Goal: Use online tool/utility: Utilize a website feature to perform a specific function

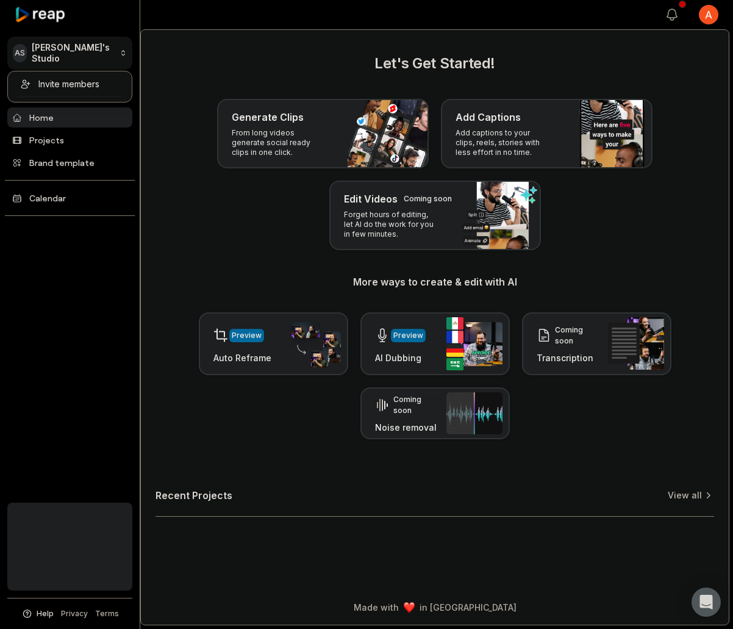
click at [95, 51] on html "AS [PERSON_NAME]'s Studio Create Project Home Projects Brand template Calendar …" at bounding box center [366, 314] width 733 height 629
click at [95, 51] on html "AS Adrián's Studio Create Project Home Projects Brand template Calendar Help Pr…" at bounding box center [366, 314] width 733 height 629
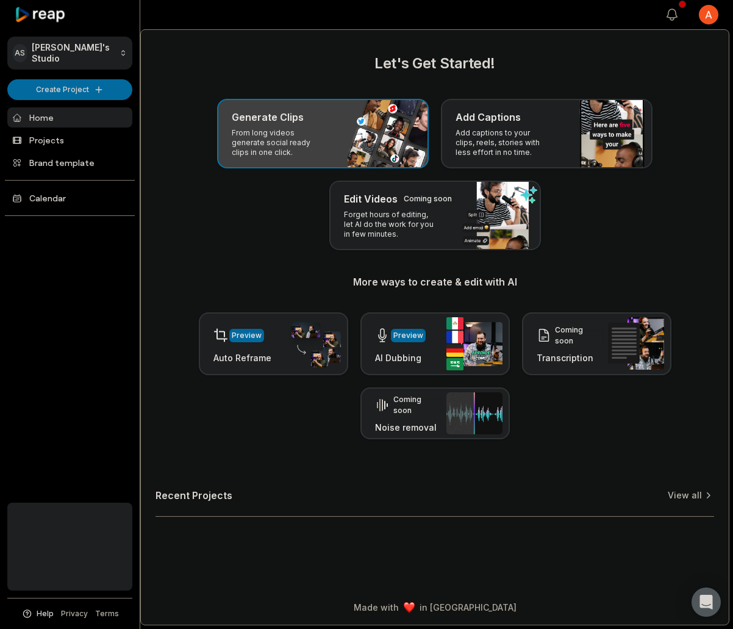
click at [339, 134] on div "Generate Clips From long videos generate social ready clips in one click." at bounding box center [323, 134] width 212 height 70
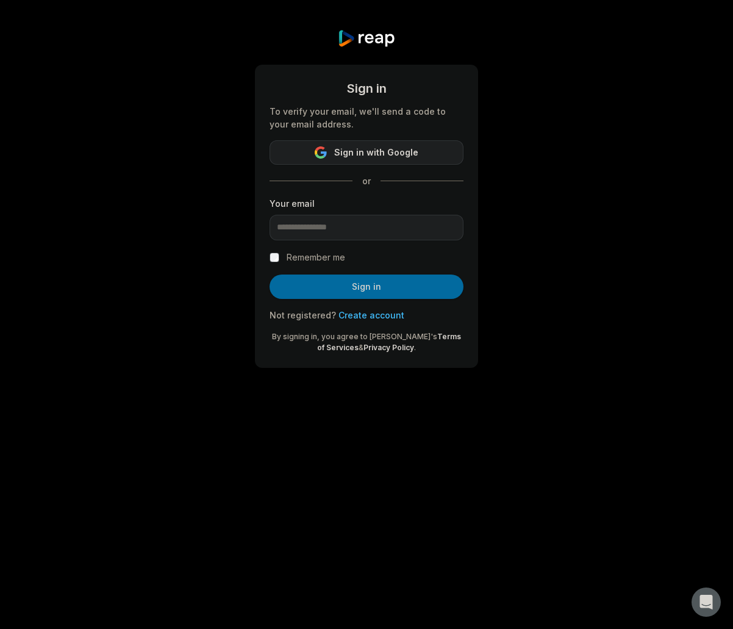
click at [424, 155] on button "Sign in with Google" at bounding box center [367, 152] width 194 height 24
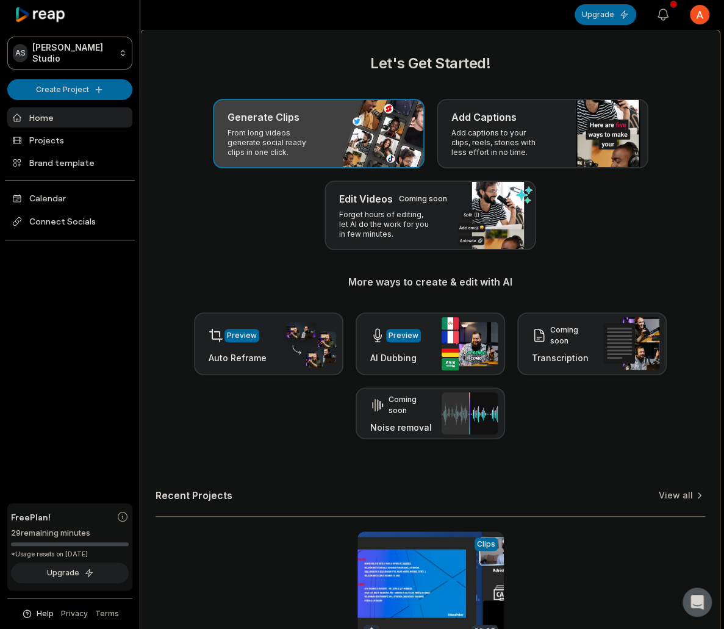
click at [288, 140] on p "From long videos generate social ready clips in one click." at bounding box center [274, 142] width 95 height 29
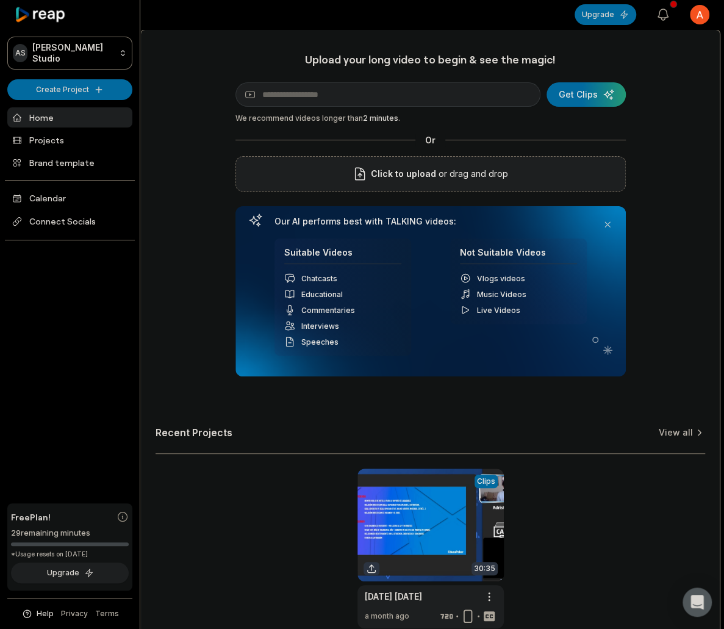
click at [525, 185] on div "Click to upload or drag and drop" at bounding box center [430, 173] width 390 height 35
click at [582, 98] on div "submit" at bounding box center [585, 94] width 79 height 24
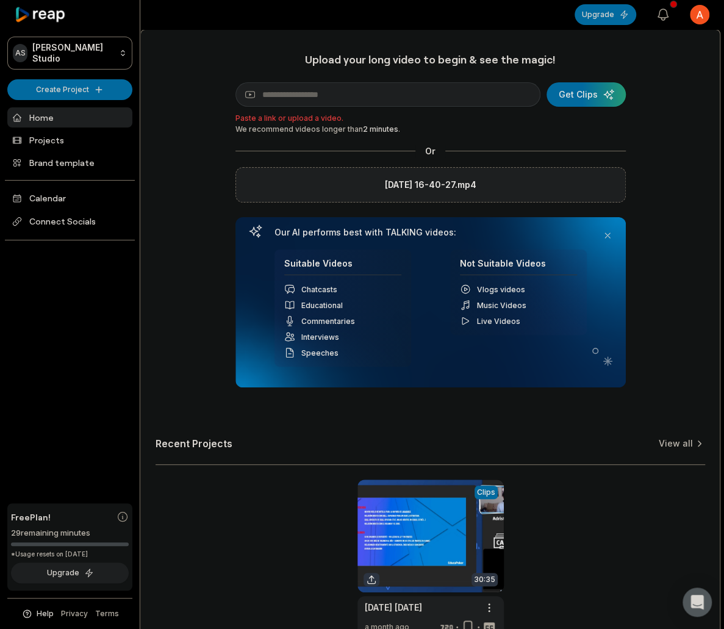
click at [442, 190] on label "[DATE] 16-40-27.mp4" at bounding box center [430, 184] width 91 height 15
click at [0, 0] on input "[DATE] 16-40-27.mp4" at bounding box center [0, 0] width 0 height 0
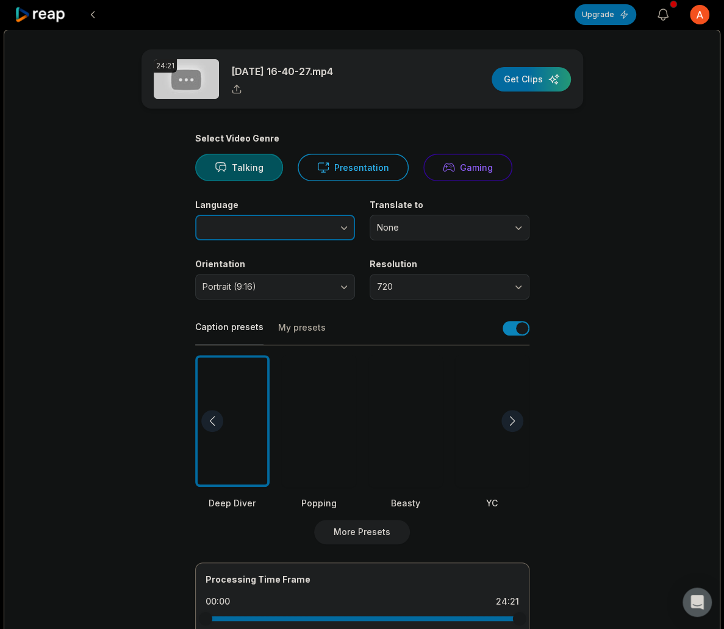
click at [288, 231] on button "button" at bounding box center [320, 228] width 70 height 26
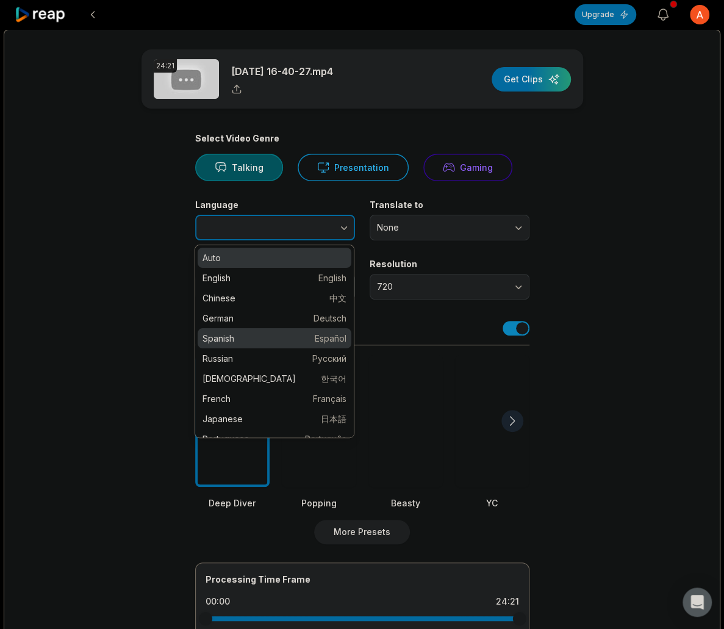
type input "*******"
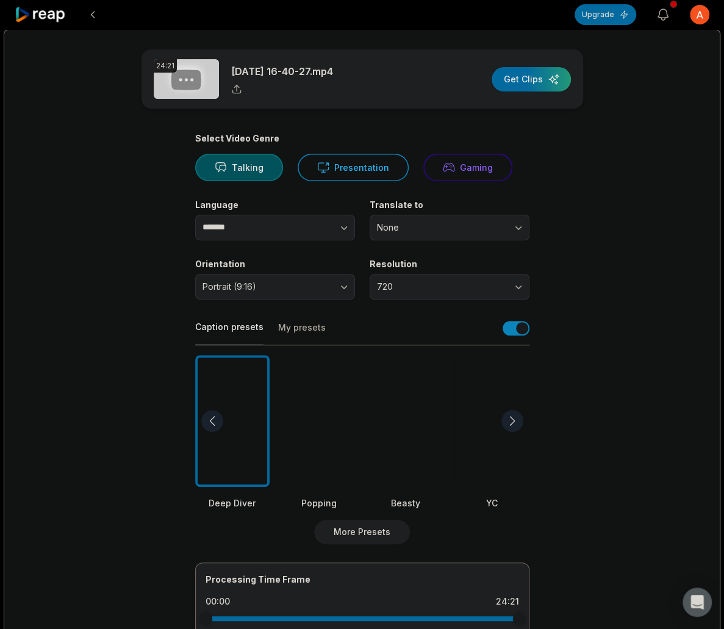
click at [481, 243] on div "Select Video Genre Talking Presentation Gaming Language ******* Translate to No…" at bounding box center [362, 462] width 334 height 658
click at [306, 287] on span "Portrait (9:16)" at bounding box center [266, 286] width 128 height 11
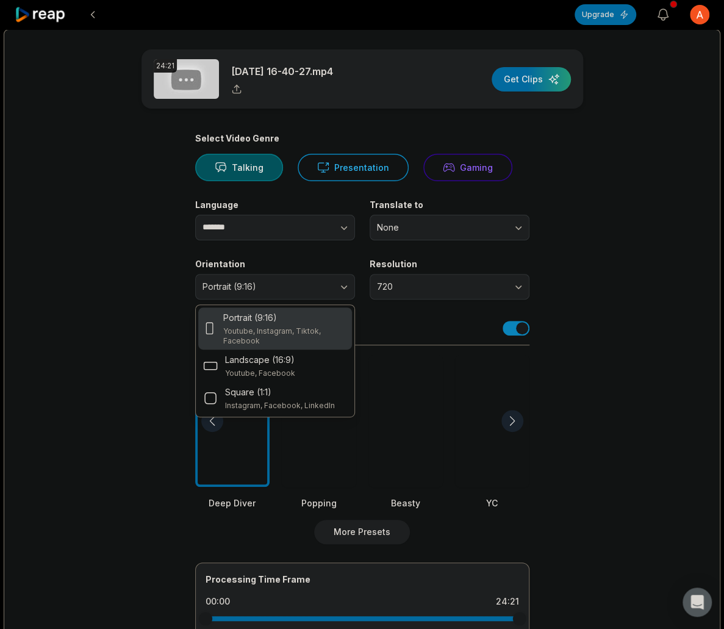
click at [301, 316] on div "Portrait (9:16)" at bounding box center [284, 317] width 123 height 13
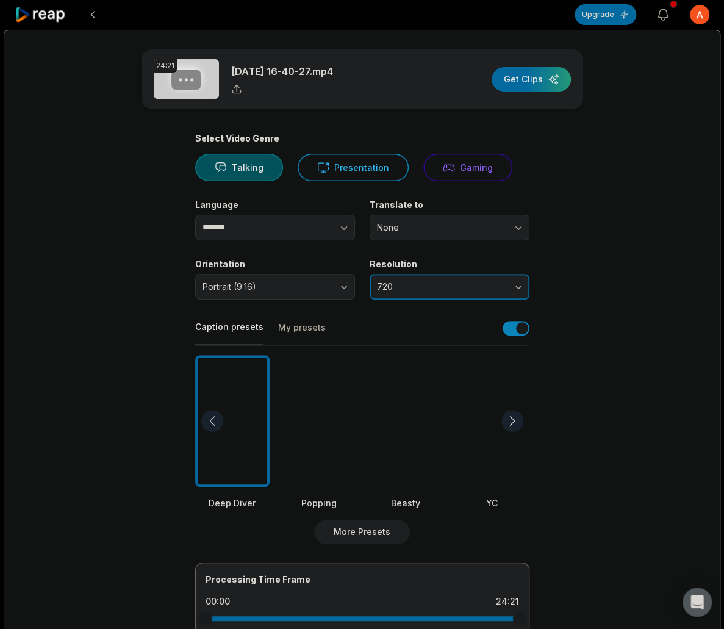
click at [425, 277] on button "720" at bounding box center [450, 287] width 160 height 26
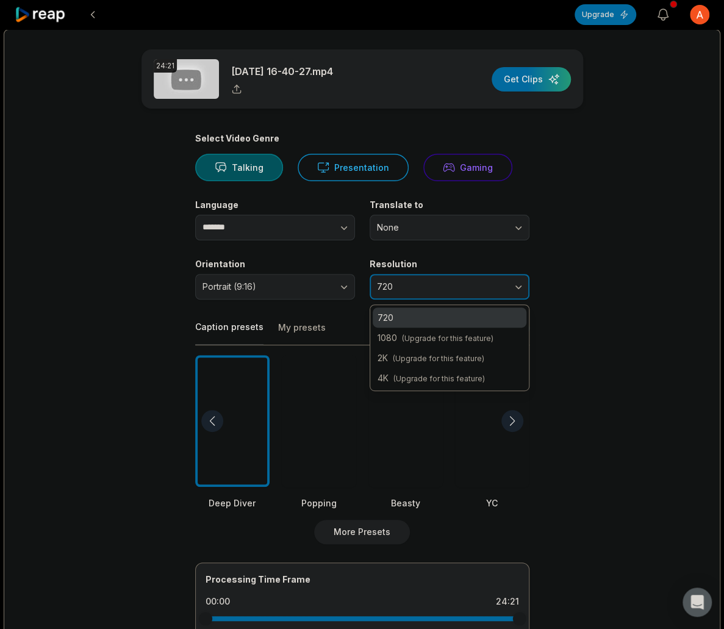
click at [425, 277] on button "720" at bounding box center [450, 287] width 160 height 26
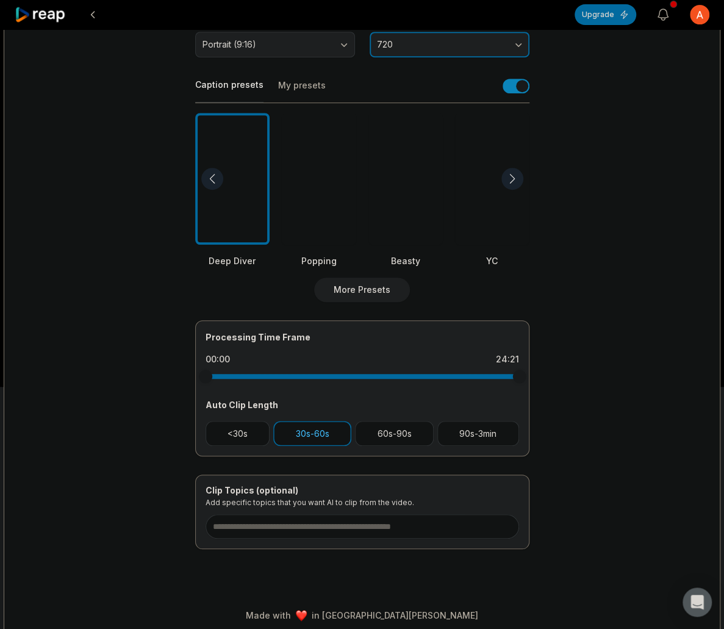
scroll to position [243, 0]
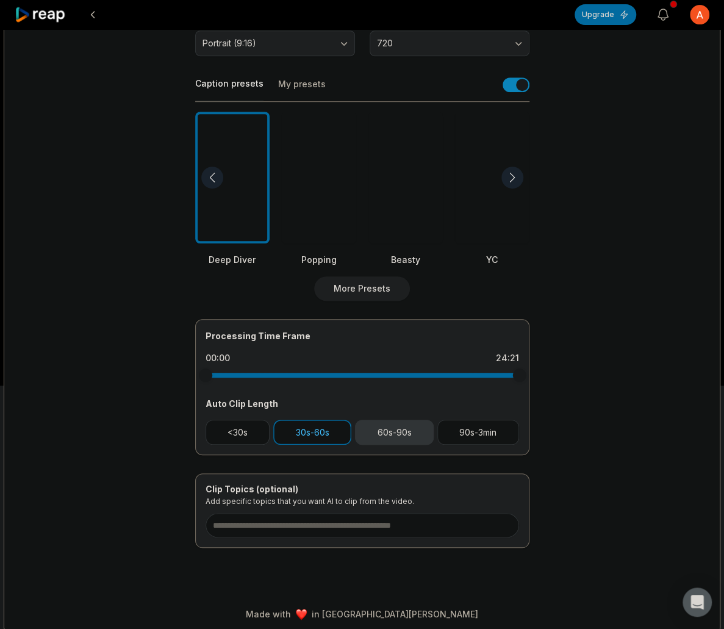
click at [384, 434] on button "60s-90s" at bounding box center [394, 432] width 79 height 25
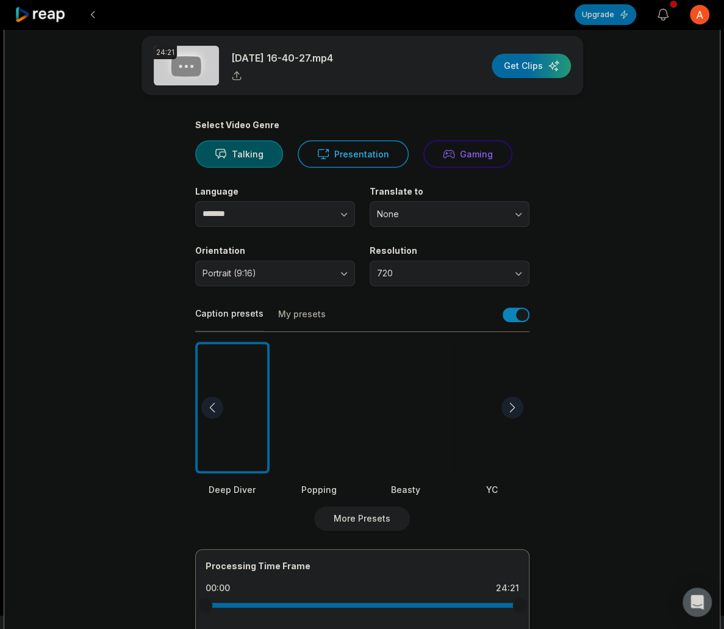
scroll to position [0, 0]
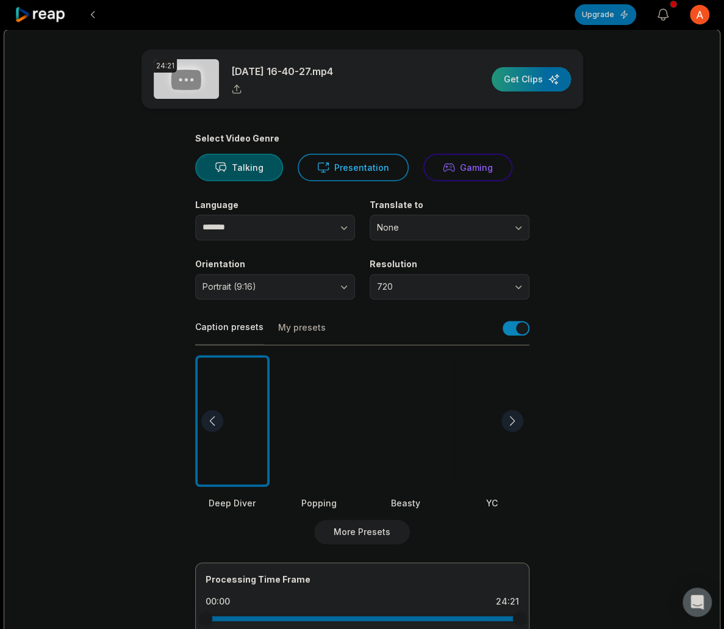
click at [534, 79] on div "button" at bounding box center [531, 79] width 79 height 24
